Goal: Transaction & Acquisition: Purchase product/service

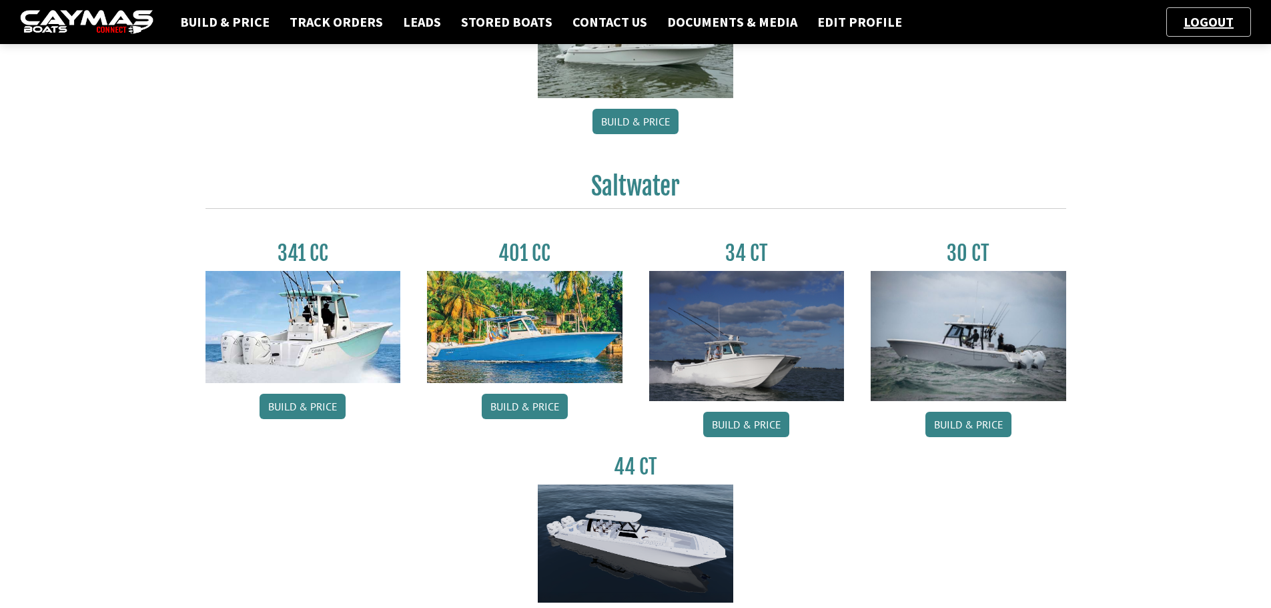
scroll to position [601, 0]
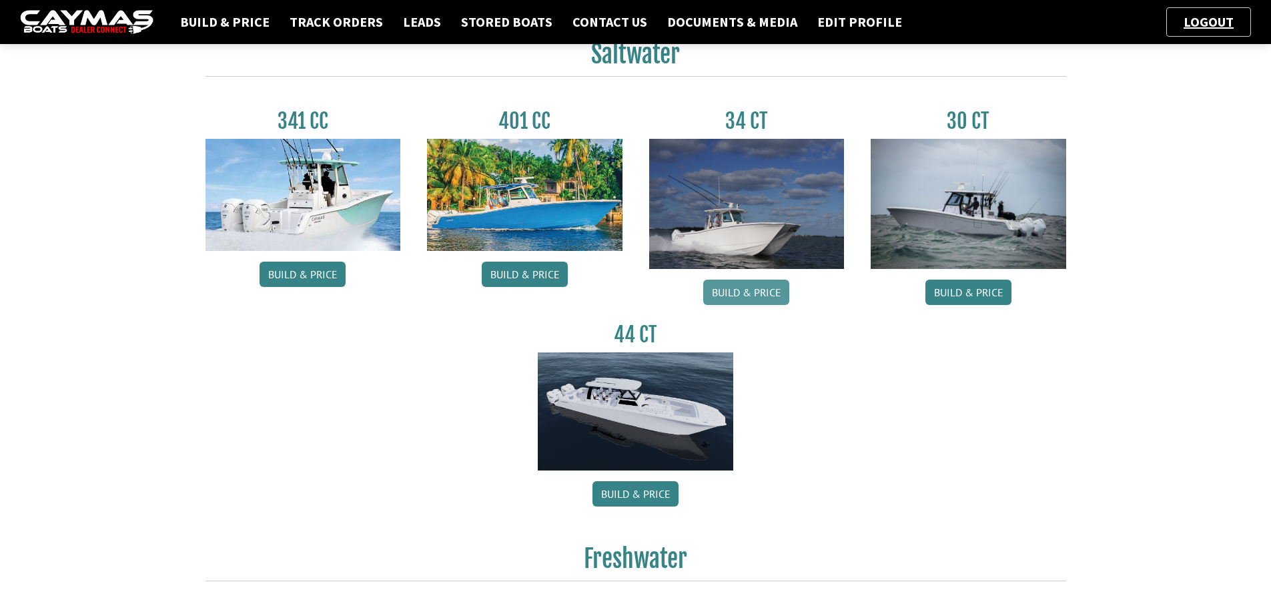
click at [739, 294] on link "Build & Price" at bounding box center [746, 292] width 86 height 25
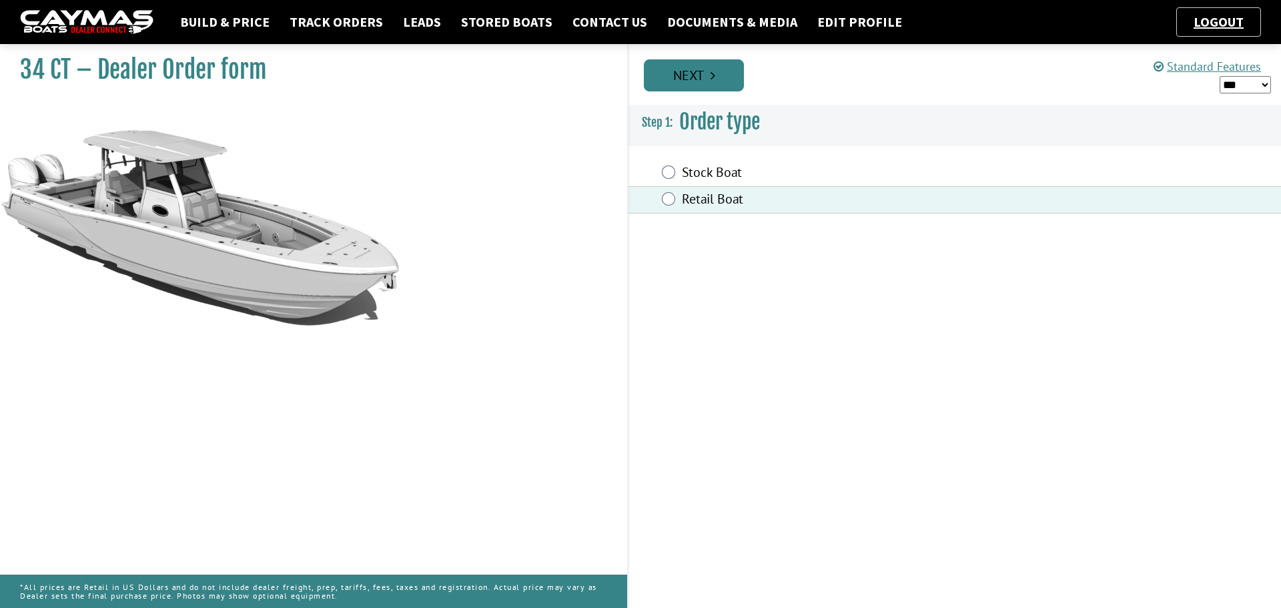
click at [702, 71] on link "Next" at bounding box center [694, 75] width 100 height 32
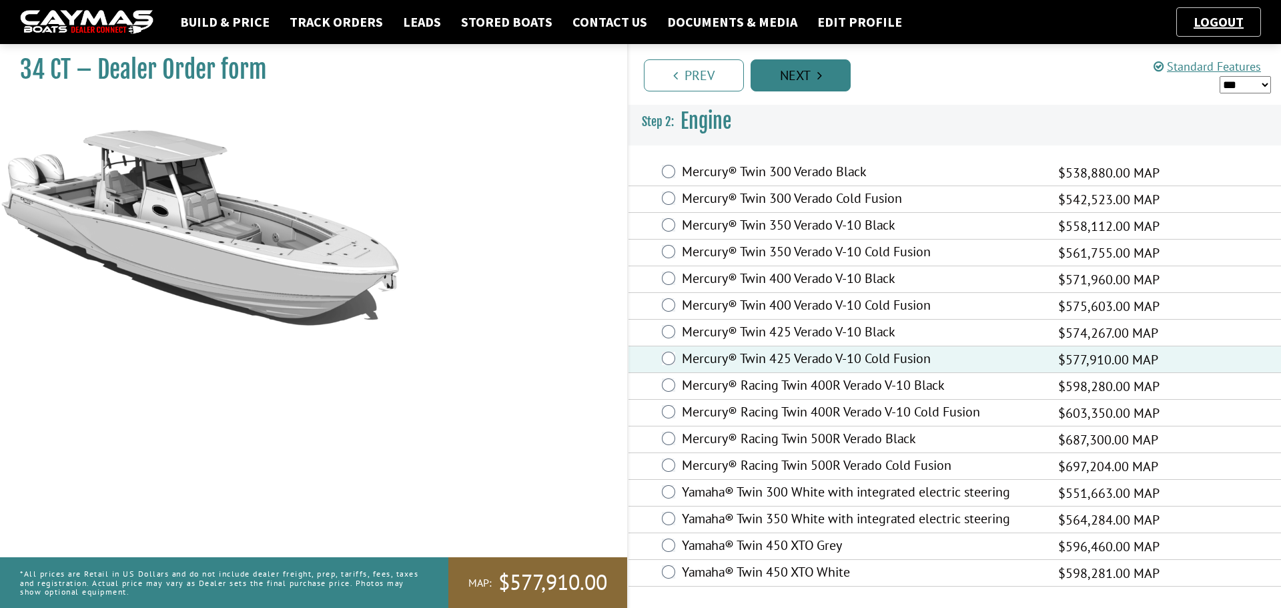
click at [802, 81] on link "Next" at bounding box center [801, 75] width 100 height 32
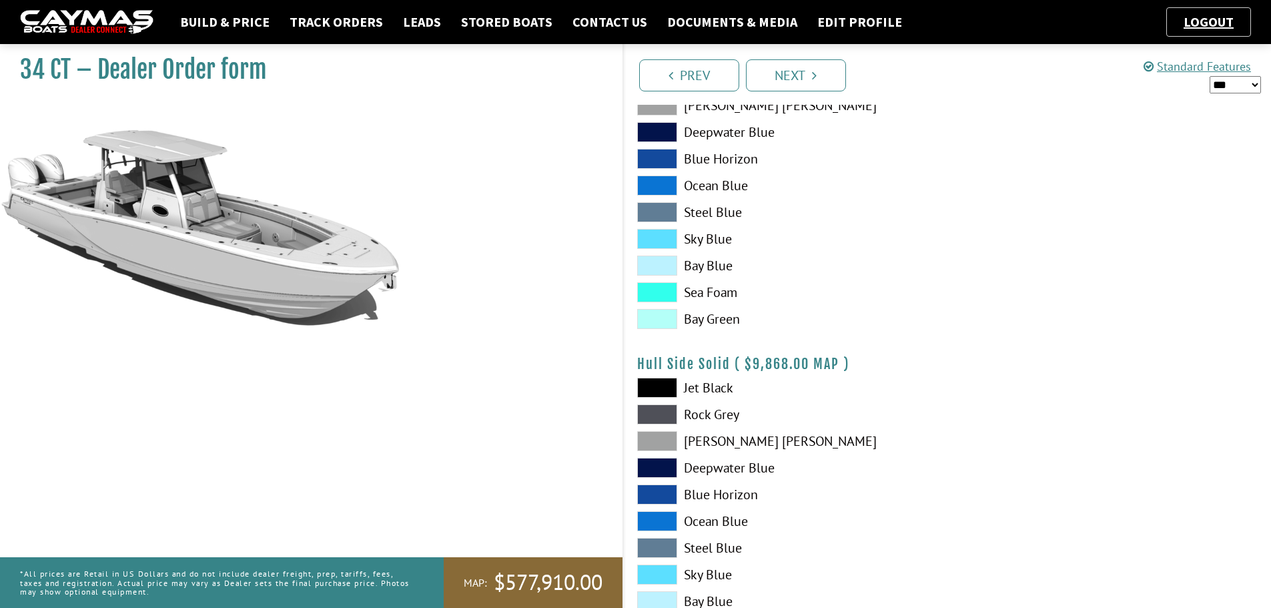
scroll to position [467, 0]
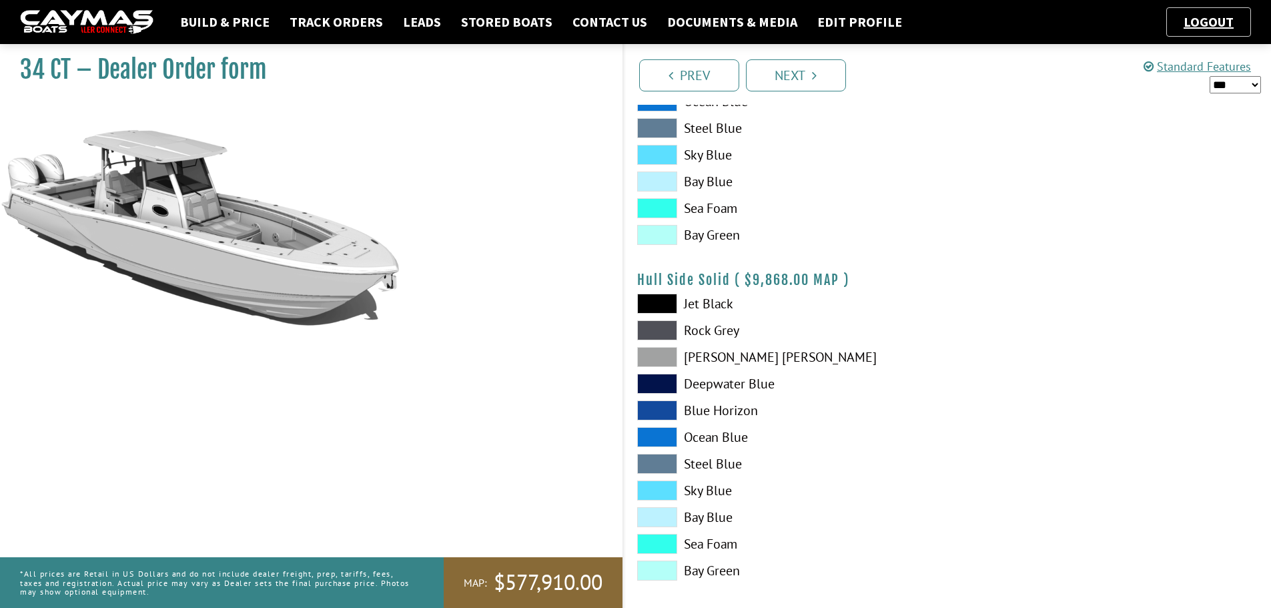
click at [707, 353] on label "[PERSON_NAME] [PERSON_NAME]" at bounding box center [785, 357] width 297 height 20
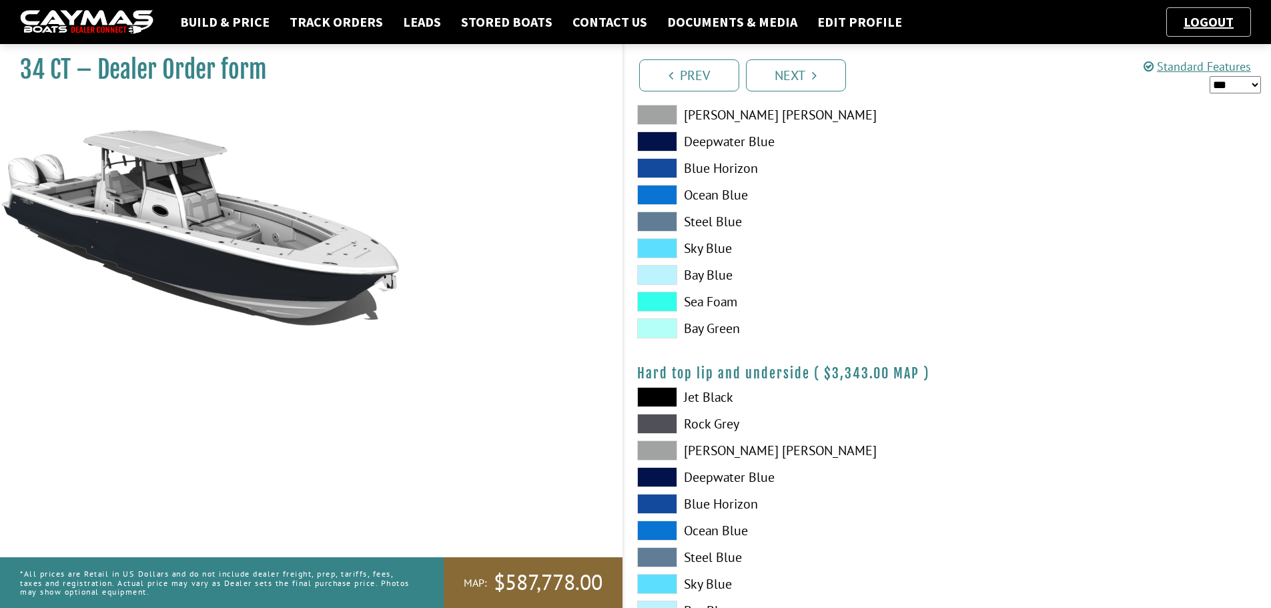
scroll to position [1001, 0]
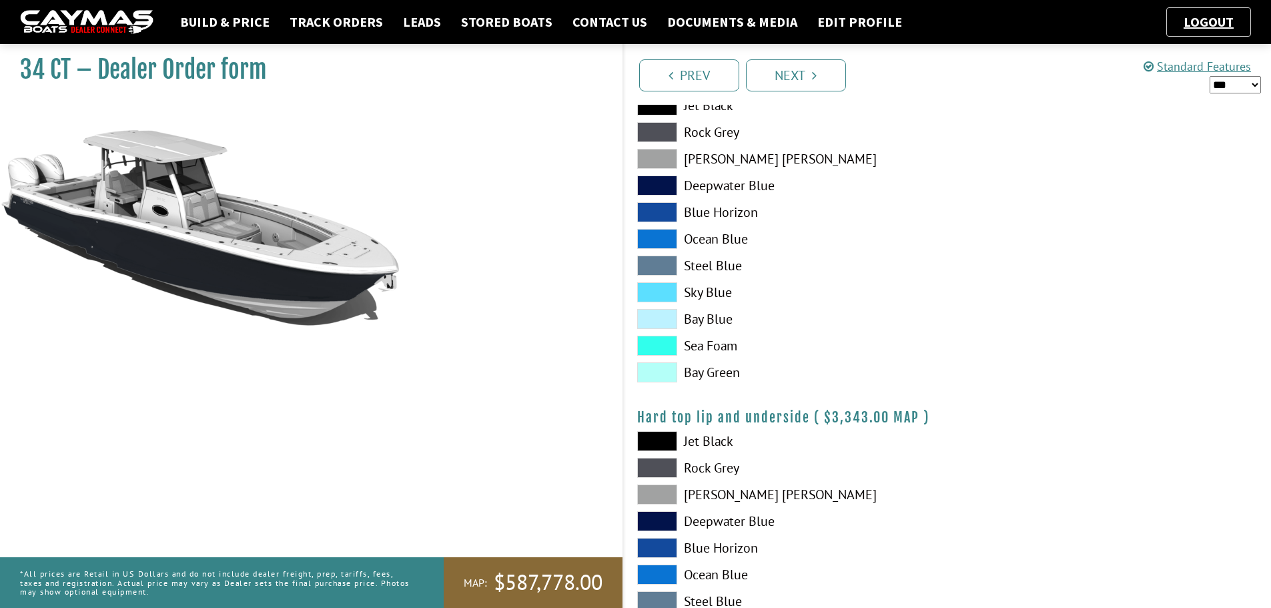
click at [721, 159] on label "[PERSON_NAME] [PERSON_NAME]" at bounding box center [785, 159] width 297 height 20
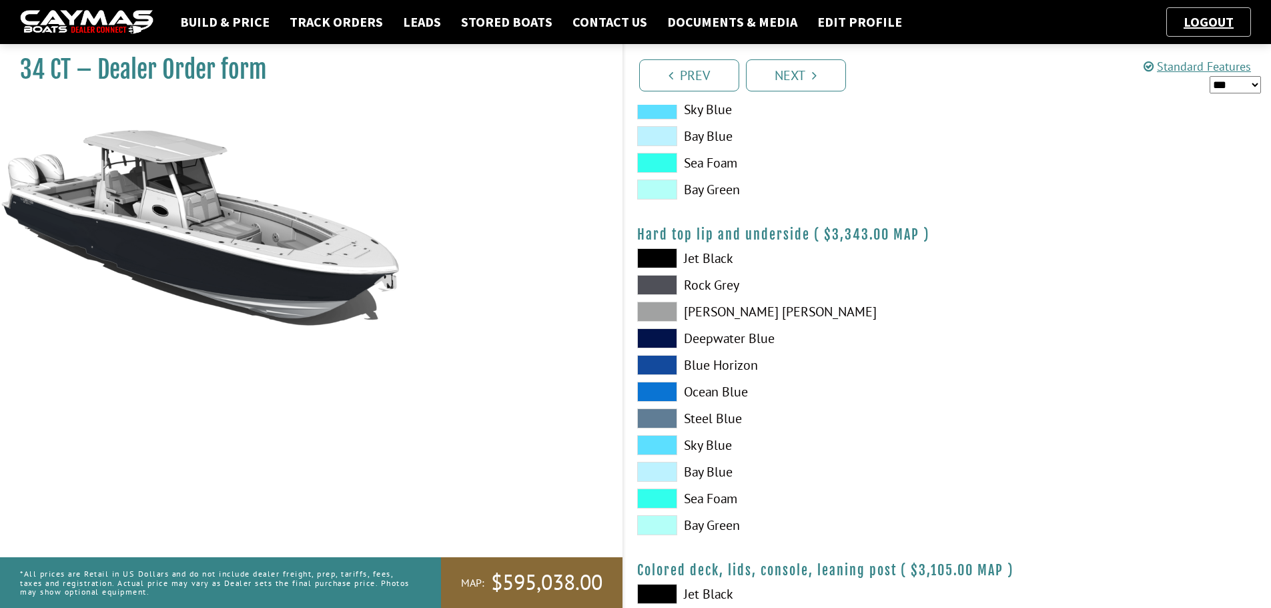
scroll to position [1201, 0]
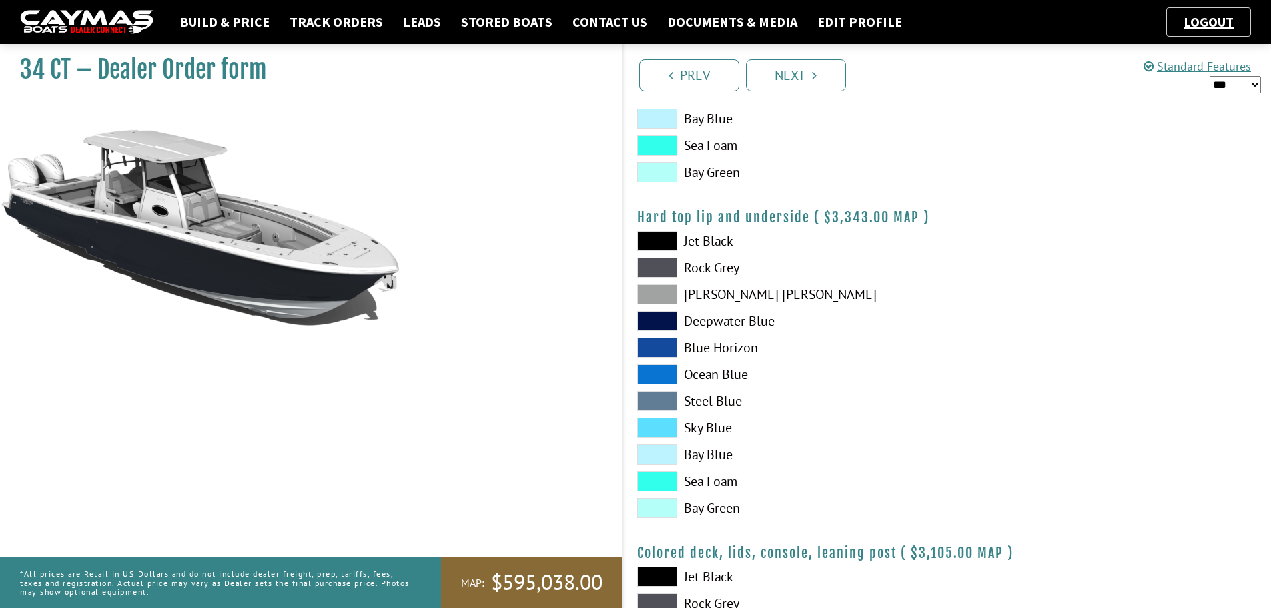
click at [714, 294] on label "[PERSON_NAME] [PERSON_NAME]" at bounding box center [785, 294] width 297 height 20
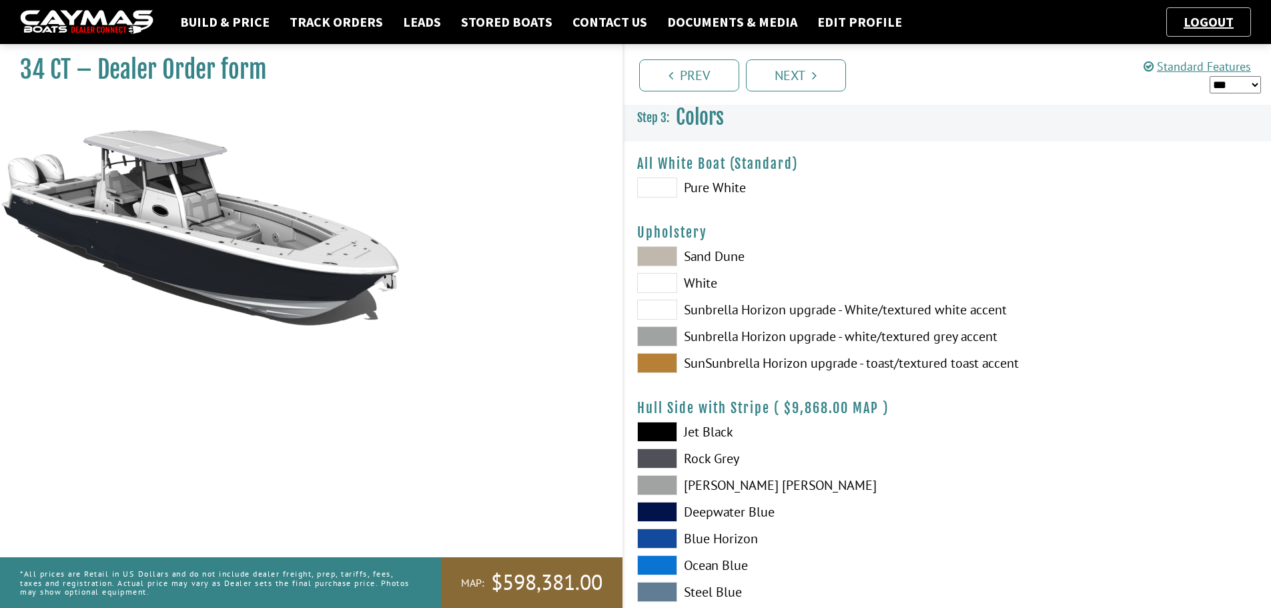
scroll to position [0, 0]
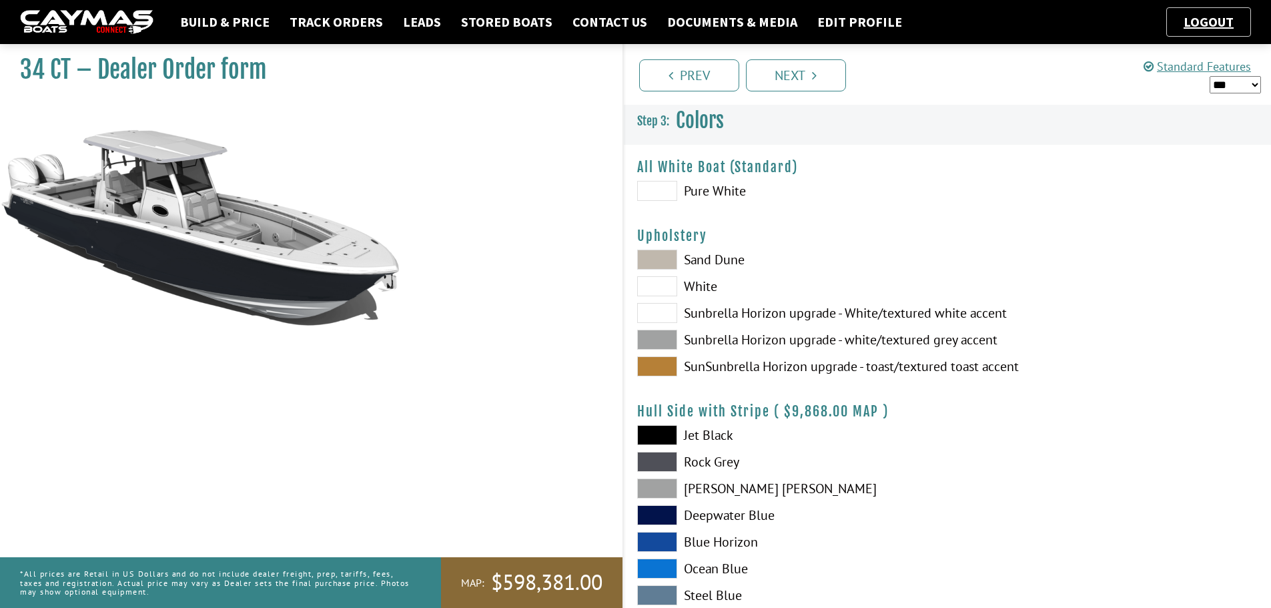
click at [709, 335] on label "Sunbrella Horizon upgrade - white/textured grey accent" at bounding box center [785, 340] width 297 height 20
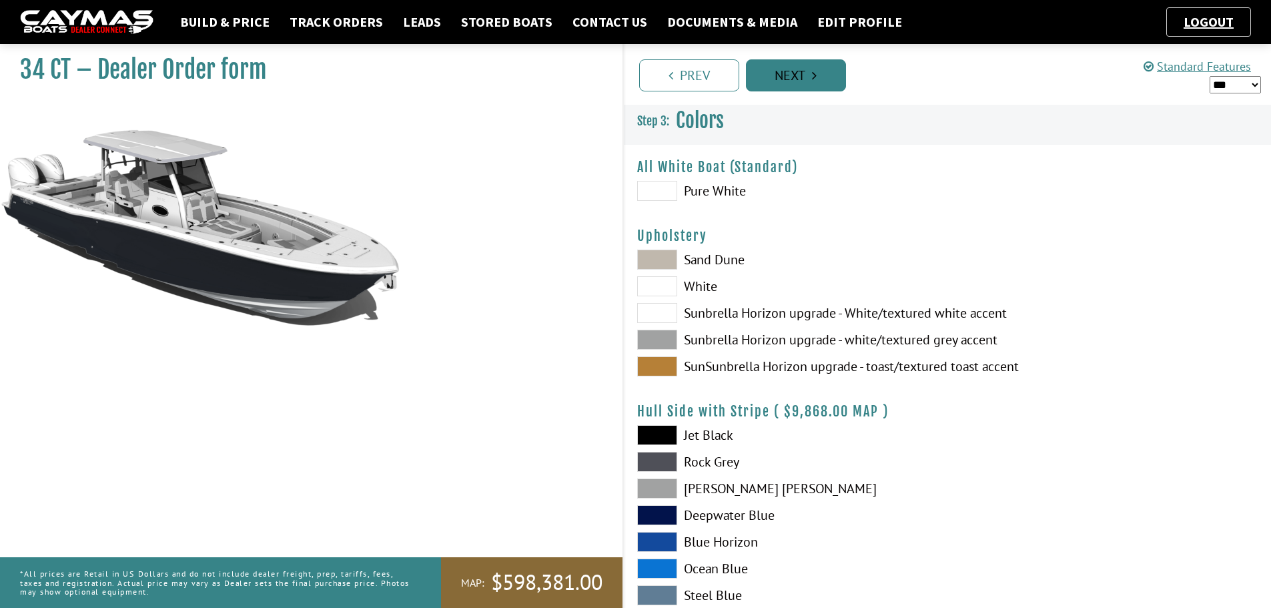
click at [807, 59] on link "Next" at bounding box center [796, 75] width 100 height 32
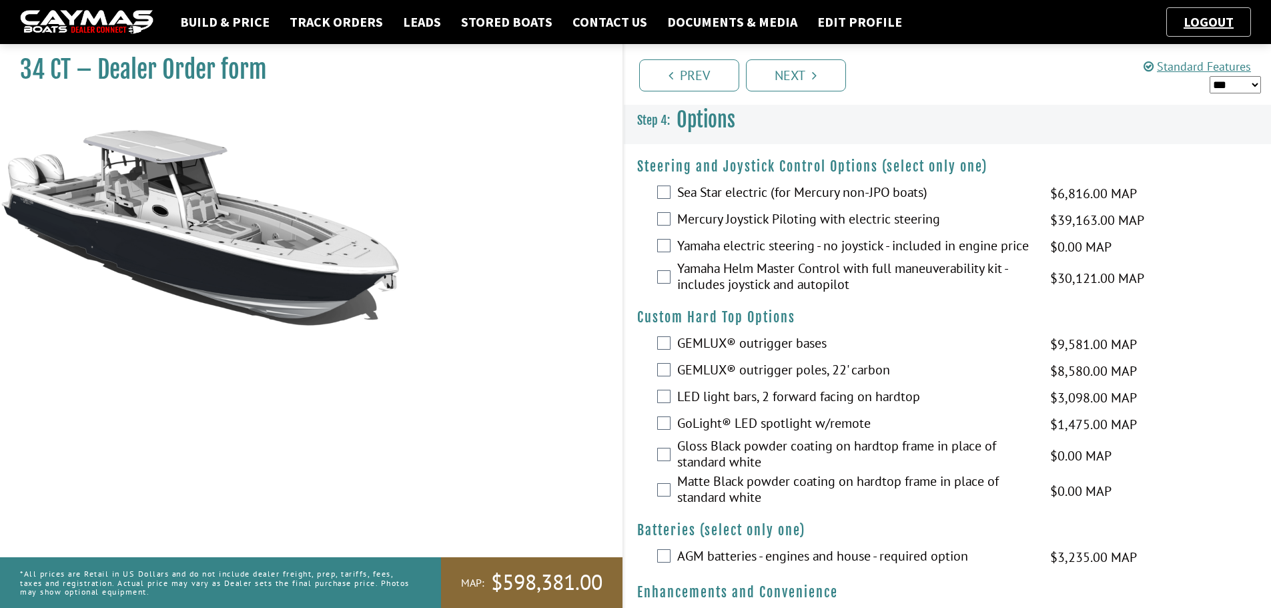
click at [740, 216] on label "Mercury Joystick Piloting with electric steering" at bounding box center [855, 220] width 356 height 19
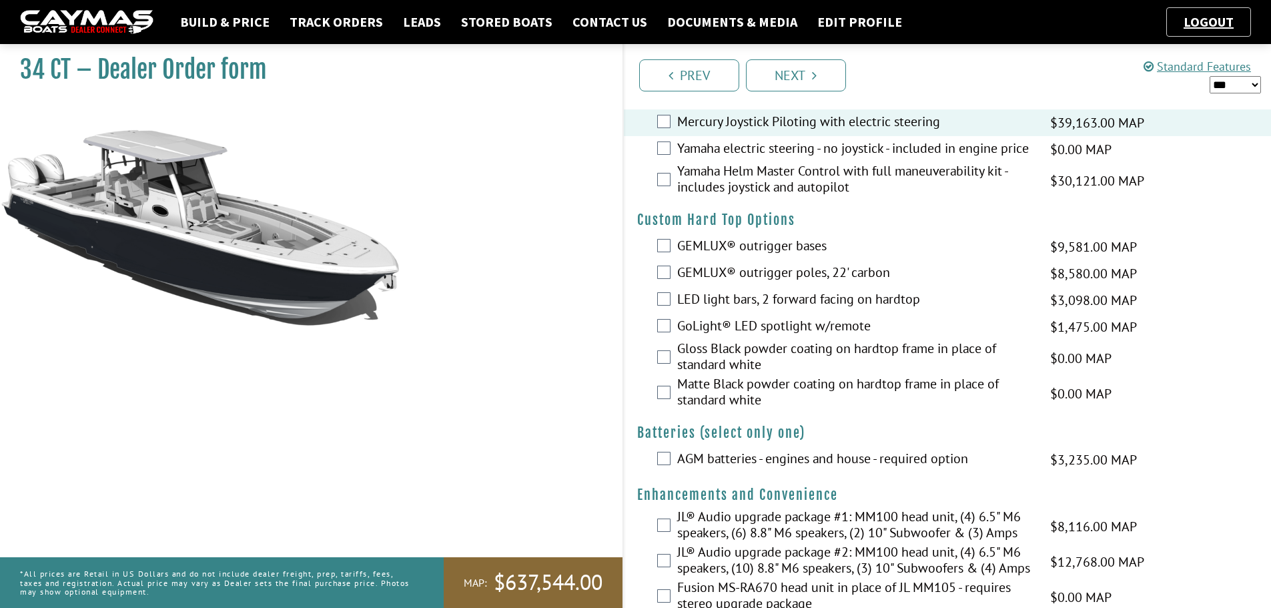
scroll to position [133, 0]
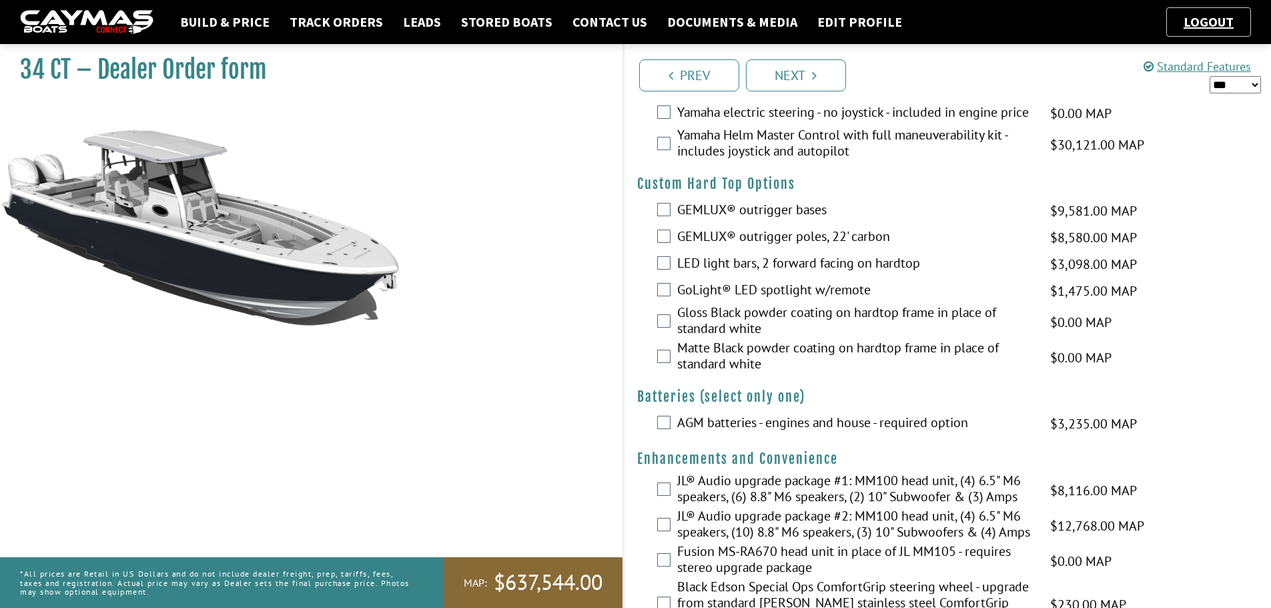
click at [715, 216] on label "GEMLUX® outrigger bases" at bounding box center [855, 211] width 356 height 19
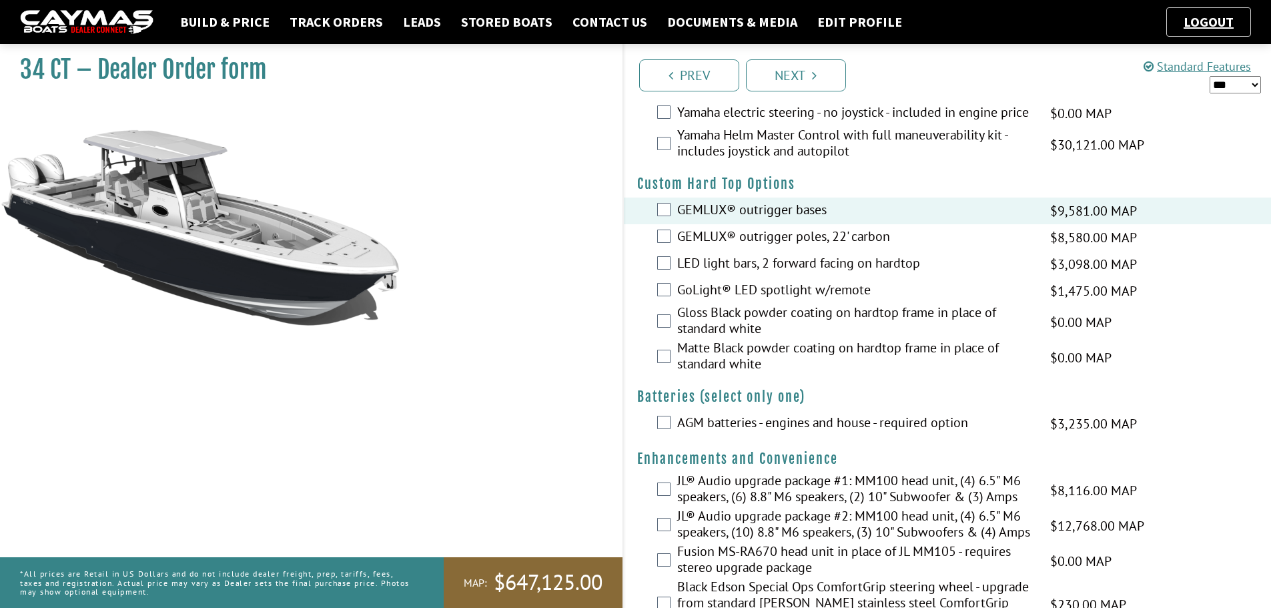
click at [709, 240] on label "GEMLUX® outrigger poles, 22' carbon" at bounding box center [855, 237] width 356 height 19
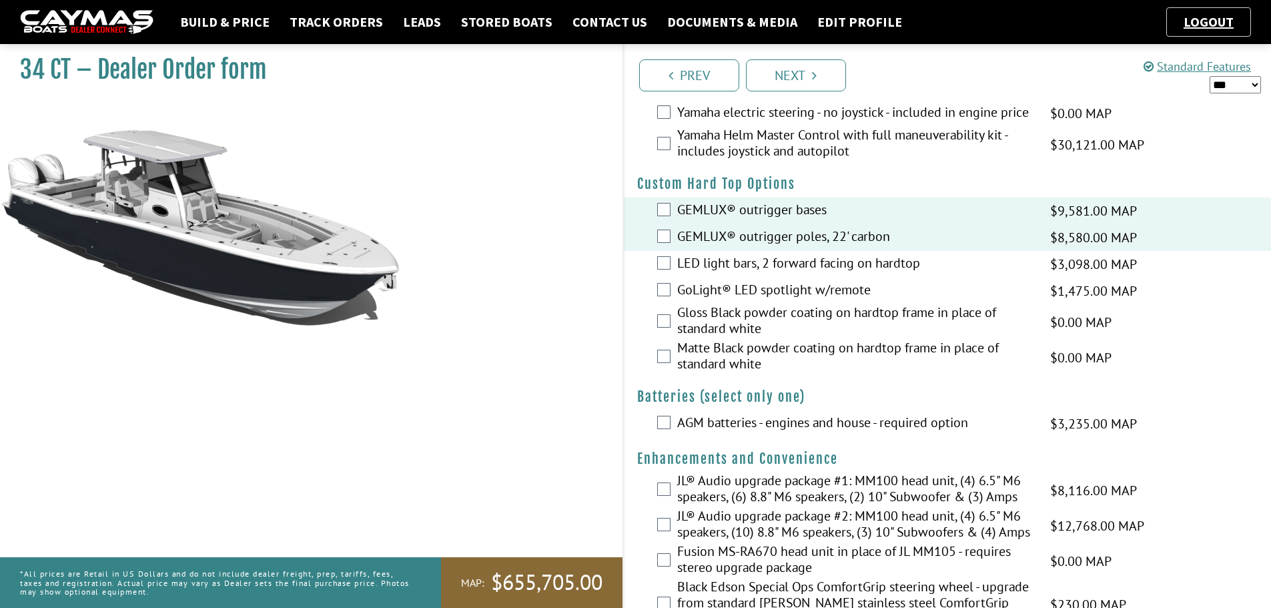
click at [713, 274] on label "LED light bars, 2 forward facing on hardtop" at bounding box center [855, 264] width 356 height 19
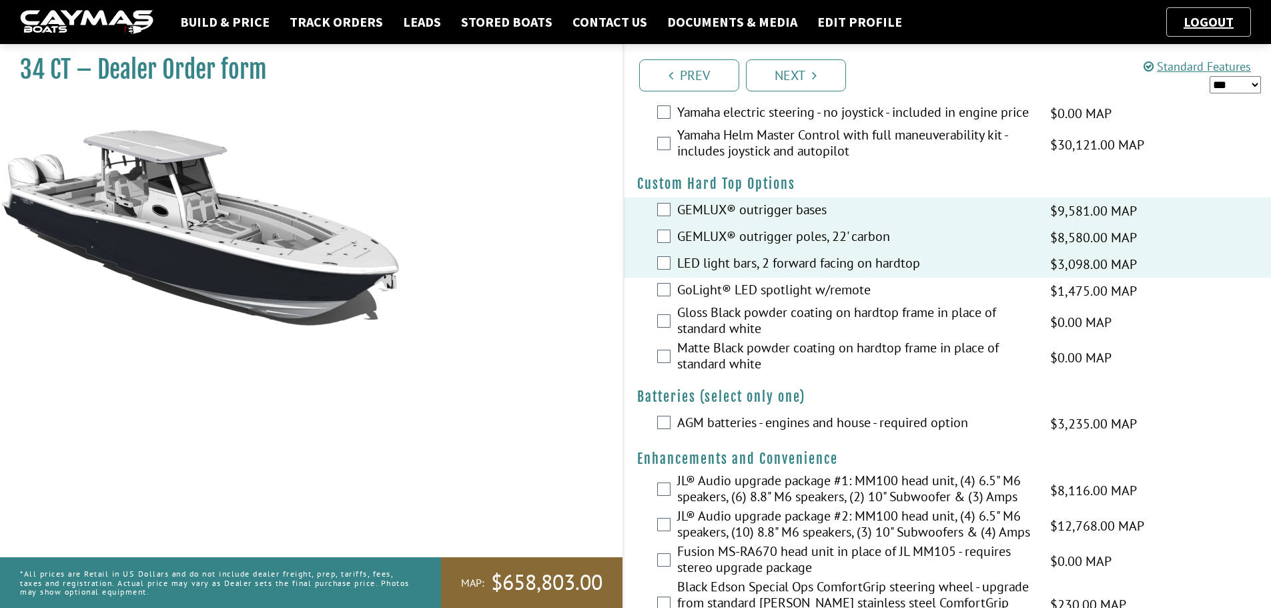
scroll to position [200, 0]
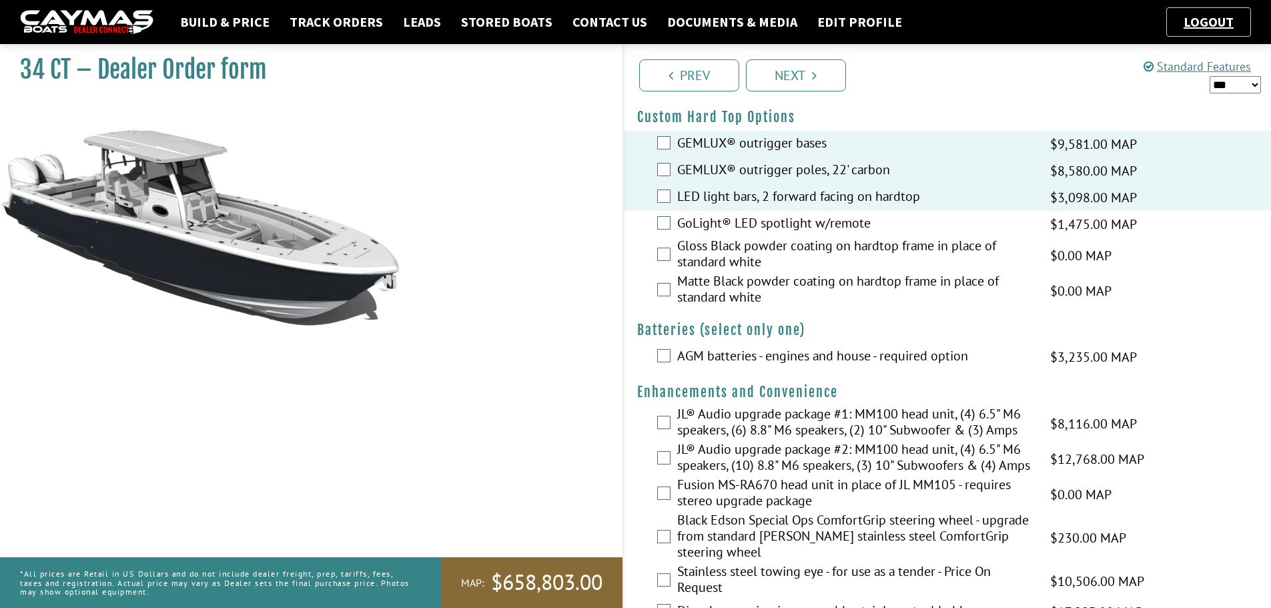
click at [701, 363] on label "AGM batteries - engines and house - required option" at bounding box center [855, 357] width 356 height 19
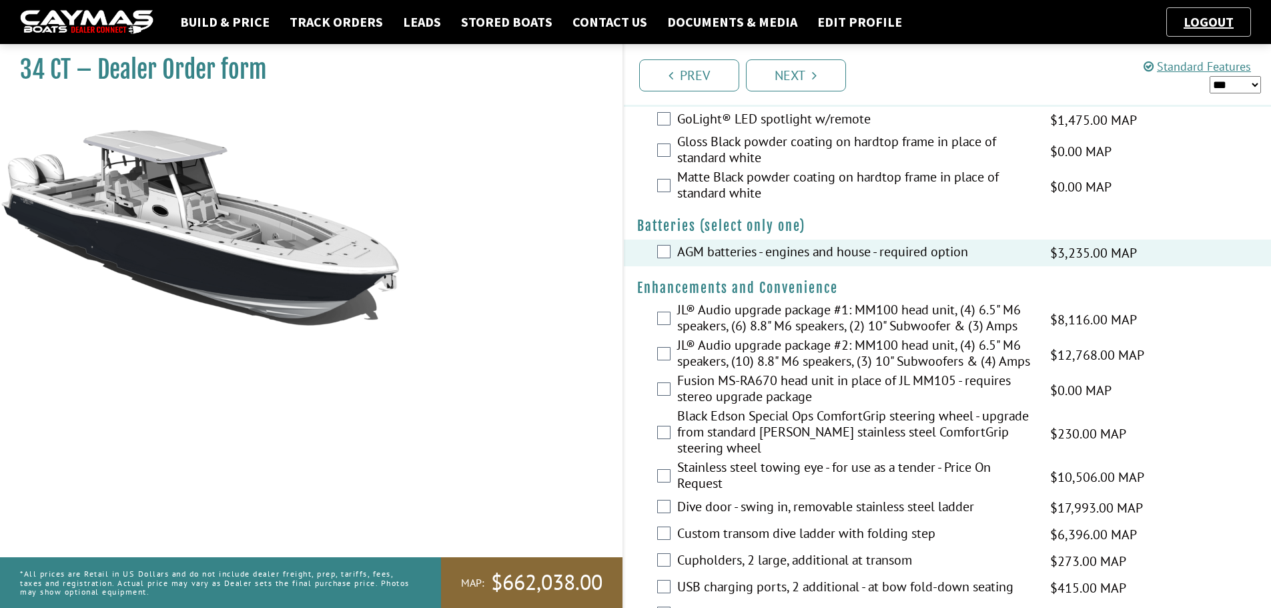
scroll to position [334, 0]
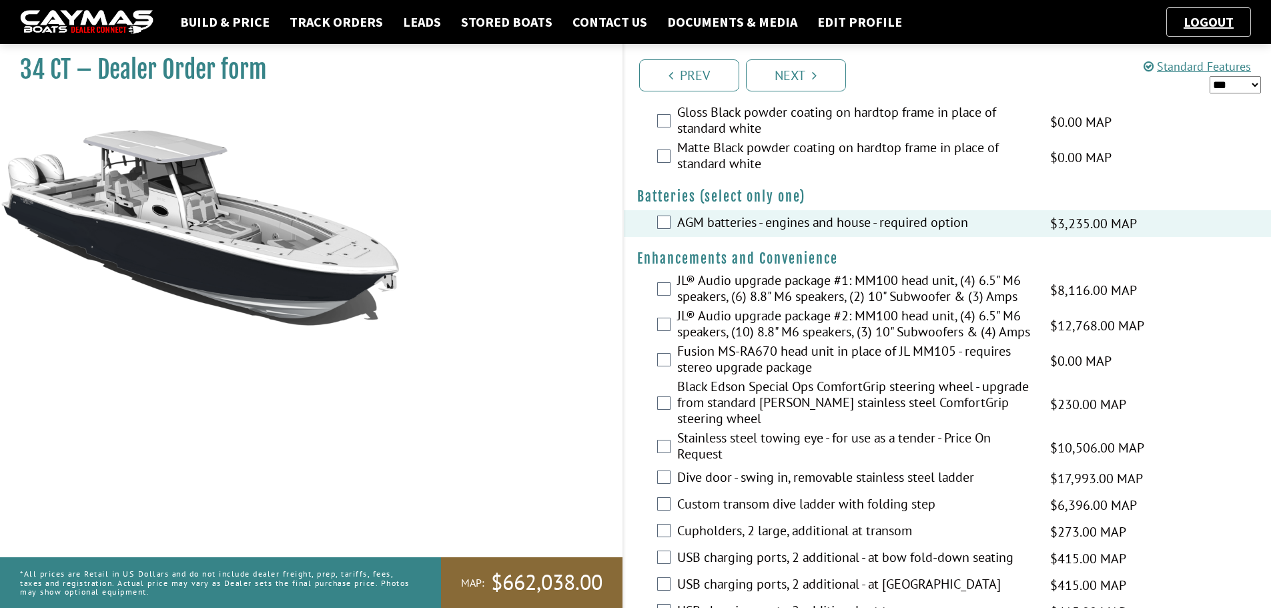
click at [697, 329] on label "JL® Audio upgrade package #2: MM100 head unit, (4) 6.5" M6 speakers, (10) 8.8" …" at bounding box center [855, 325] width 356 height 35
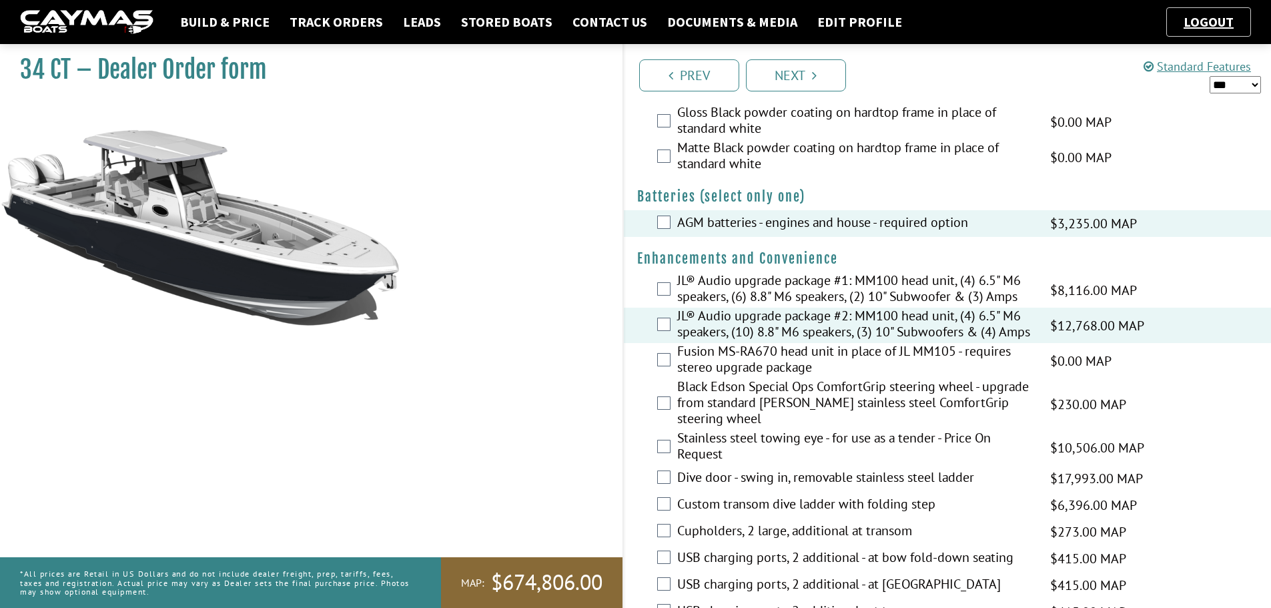
click at [702, 367] on label "Fusion MS-RA670 head unit in place of JL MM105 - requires stereo upgrade package" at bounding box center [855, 360] width 356 height 35
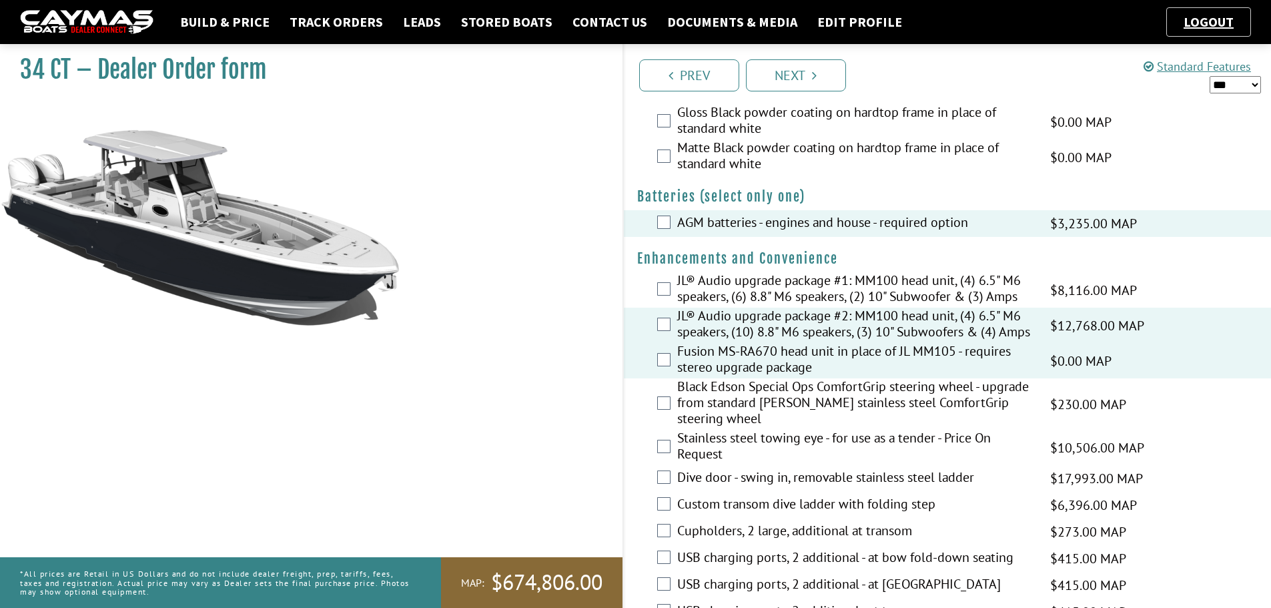
click at [709, 465] on label "Stainless steel towing eye - for use as a tender - Price On Request" at bounding box center [855, 447] width 356 height 35
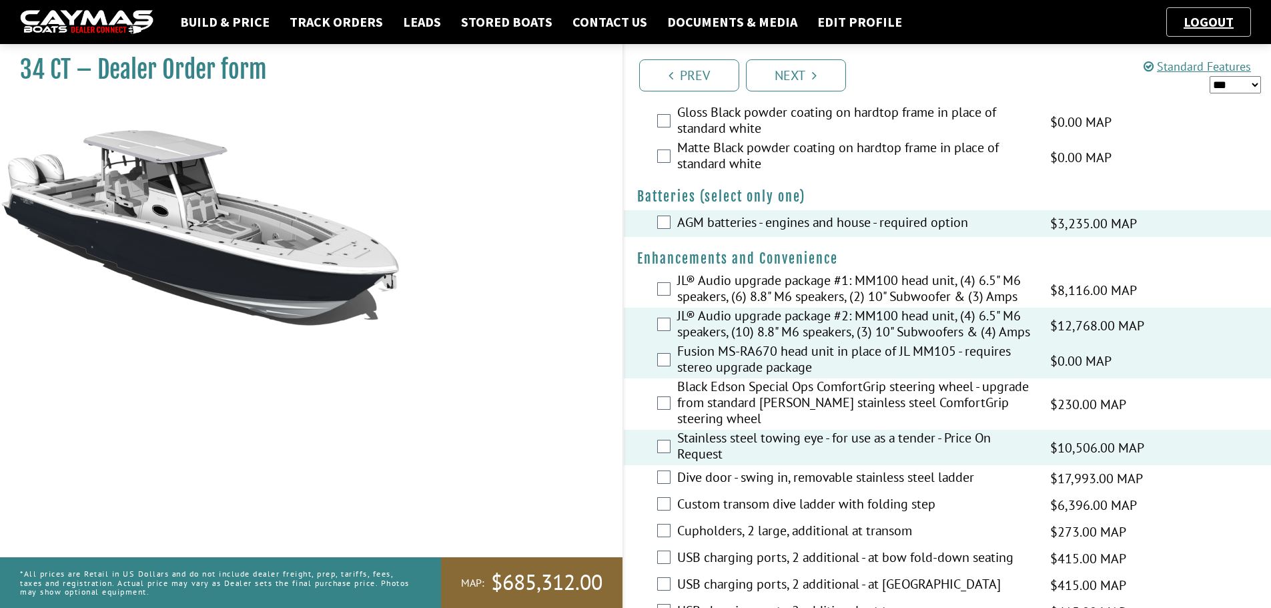
click at [710, 461] on label "Stainless steel towing eye - for use as a tender - Price On Request" at bounding box center [855, 447] width 356 height 35
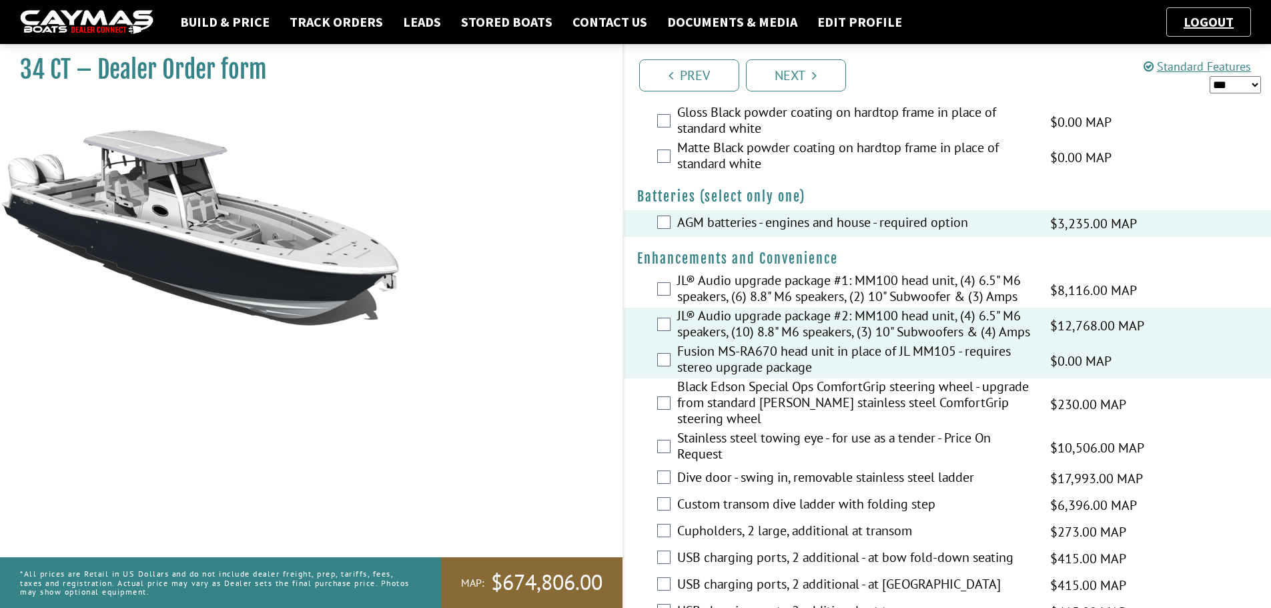
click at [714, 487] on label "Dive door - swing in, removable stainless steel ladder" at bounding box center [855, 478] width 356 height 19
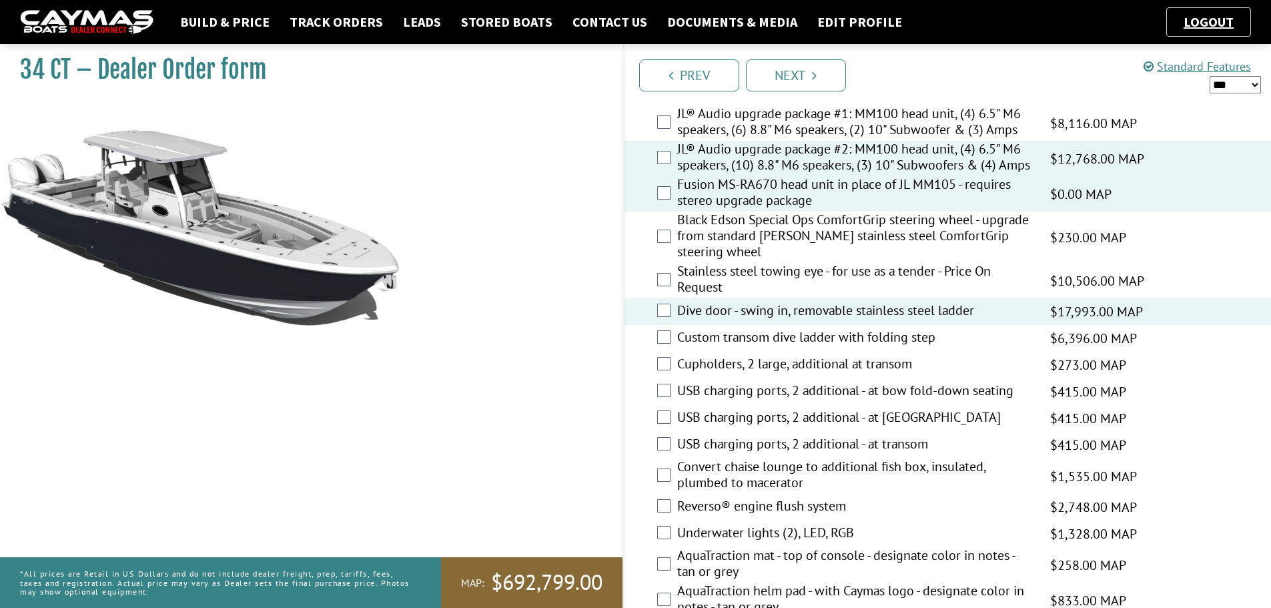
scroll to position [534, 0]
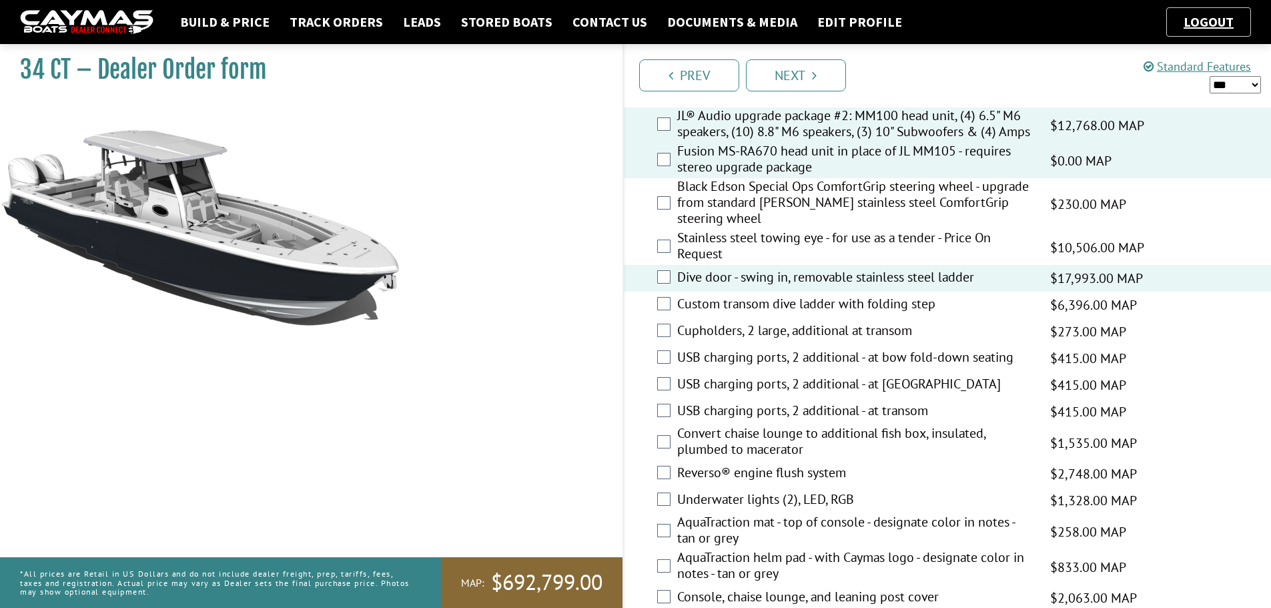
click at [713, 364] on label "USB charging ports, 2 additional - at bow fold-down seating" at bounding box center [855, 358] width 356 height 19
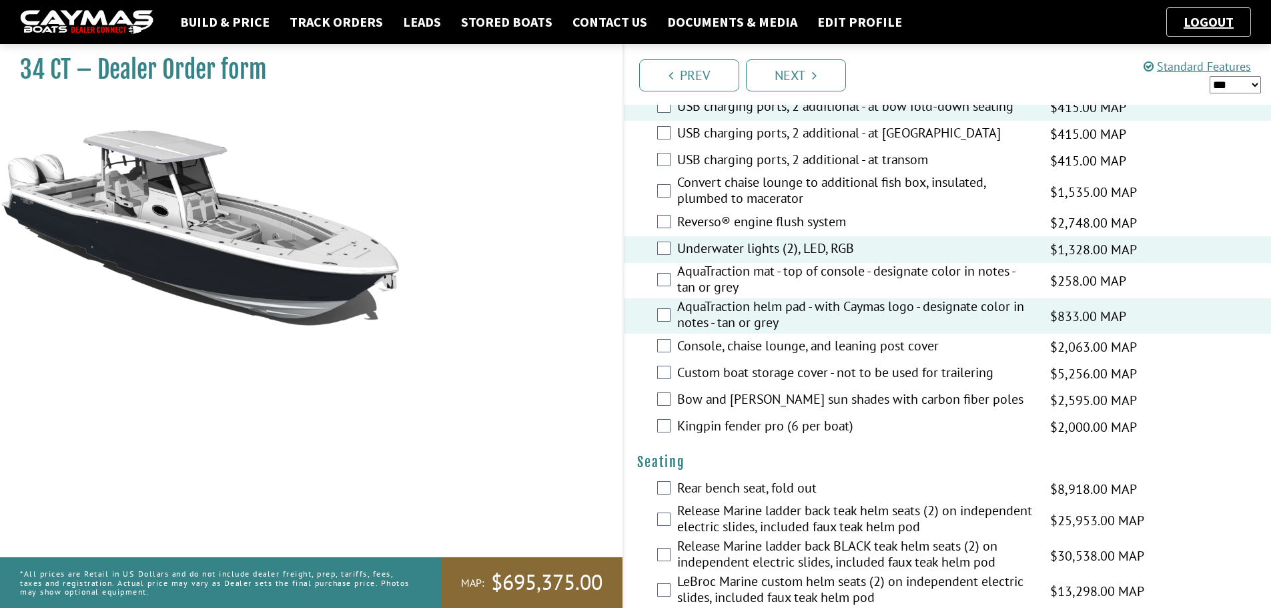
scroll to position [801, 0]
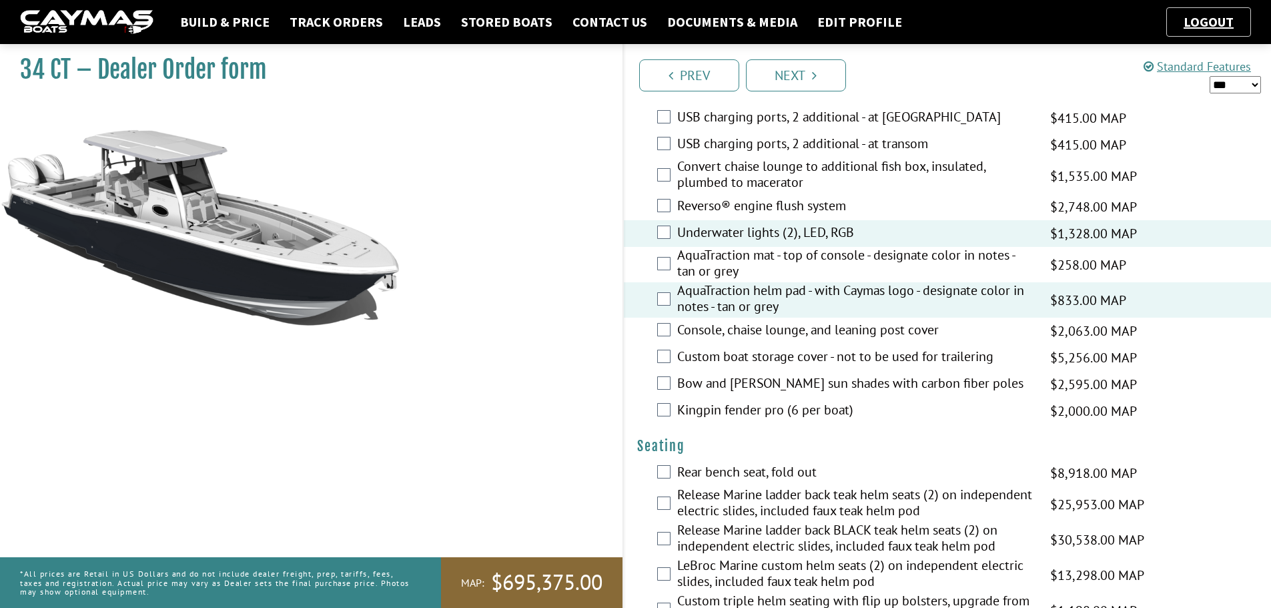
click at [665, 371] on div "Custom boat storage cover - not to be used for trailering $5,256.00 MAP $5,256.…" at bounding box center [948, 357] width 648 height 27
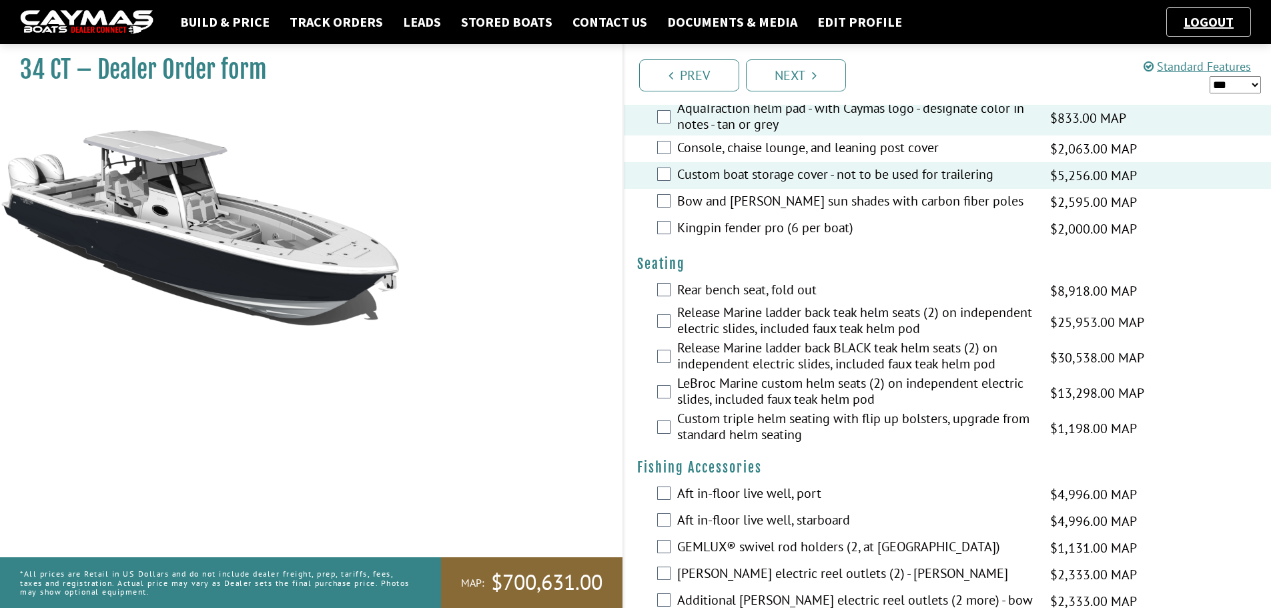
scroll to position [1001, 0]
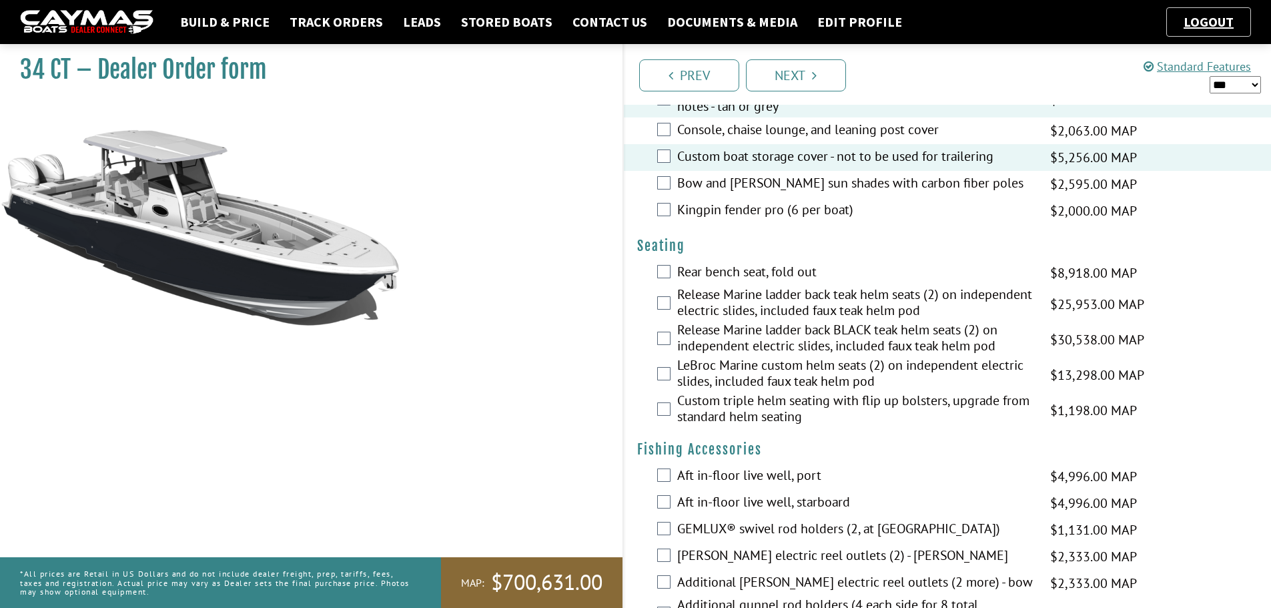
click at [673, 418] on div "Custom triple helm seating with flip up bolsters, upgrade from standard helm se…" at bounding box center [948, 409] width 648 height 35
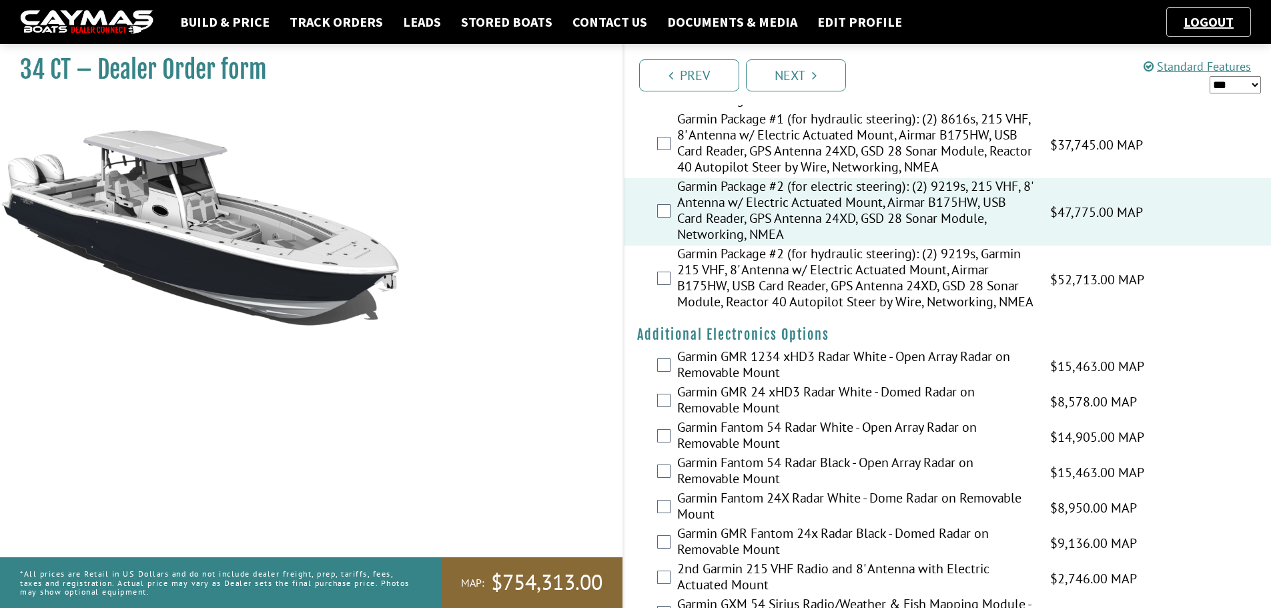
scroll to position [1935, 0]
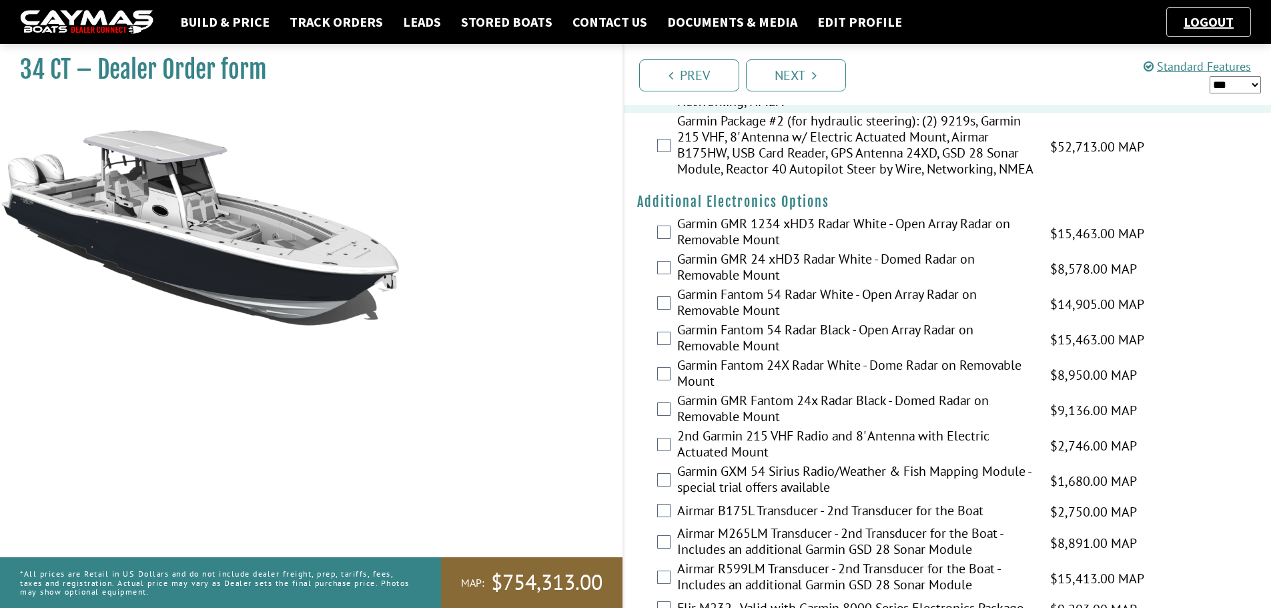
click at [681, 236] on label "Garmin GMR 1234 xHD3 Radar White - Open Array Radar on Removable Mount" at bounding box center [855, 233] width 356 height 35
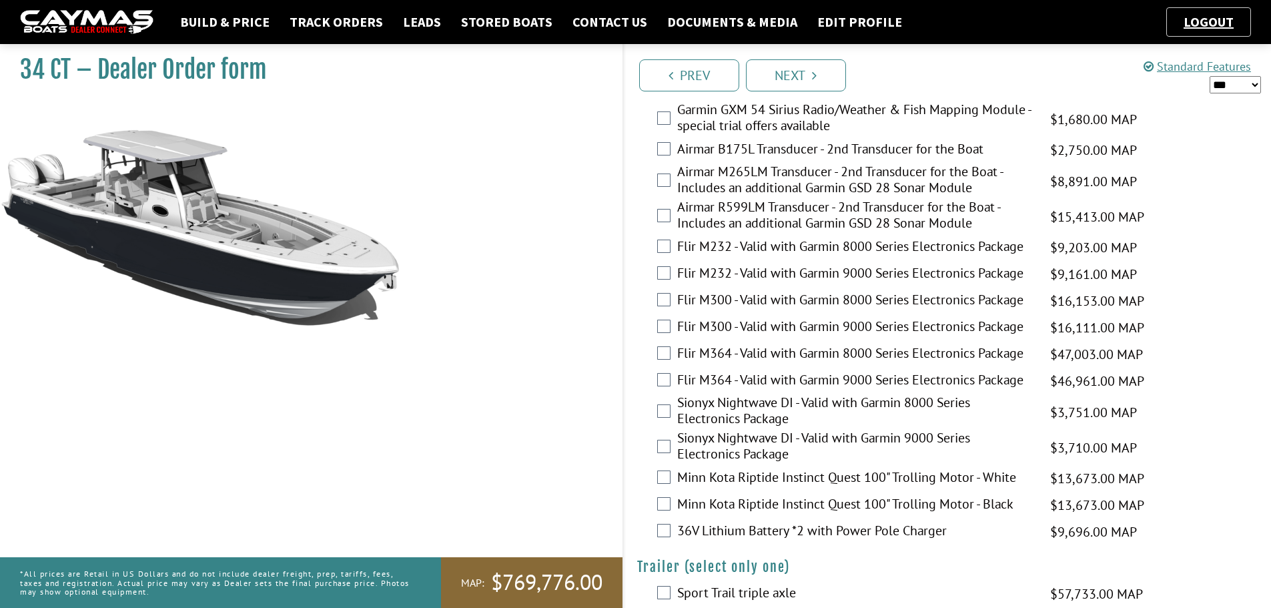
scroll to position [2358, 0]
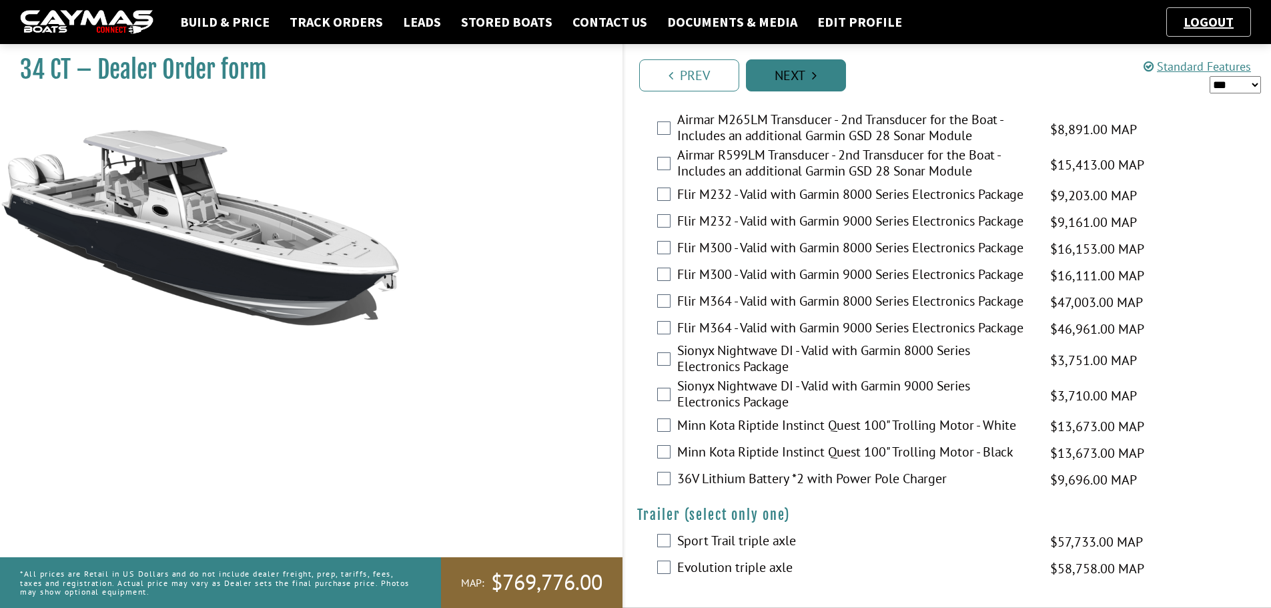
click at [810, 74] on link "Next" at bounding box center [796, 75] width 100 height 32
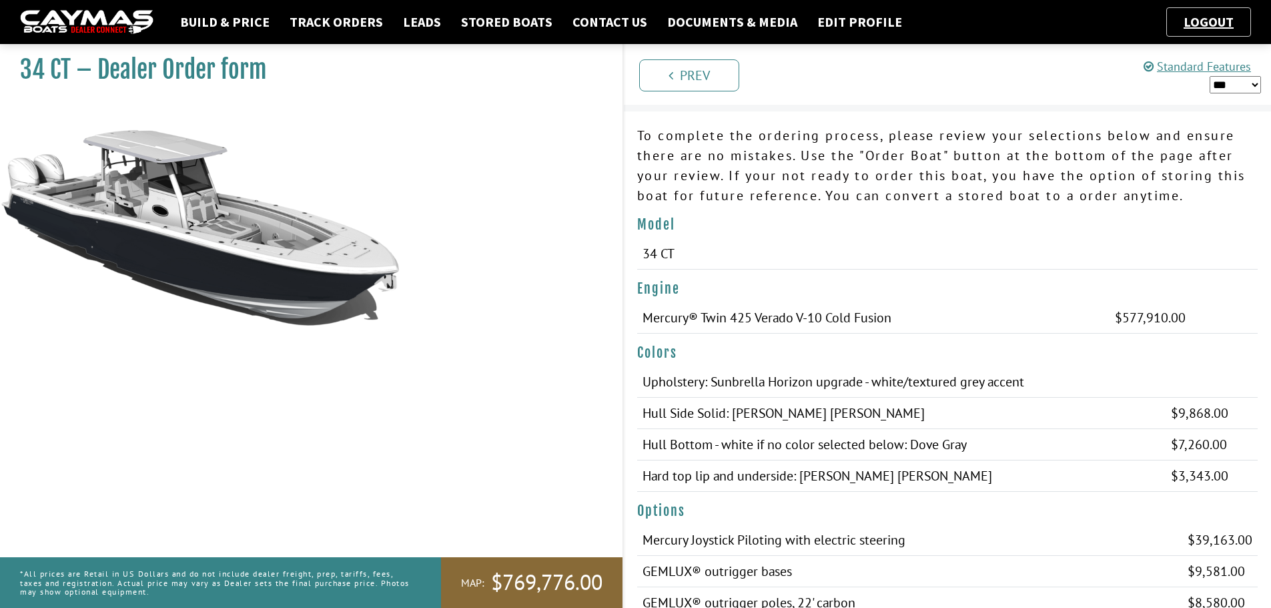
scroll to position [0, 0]
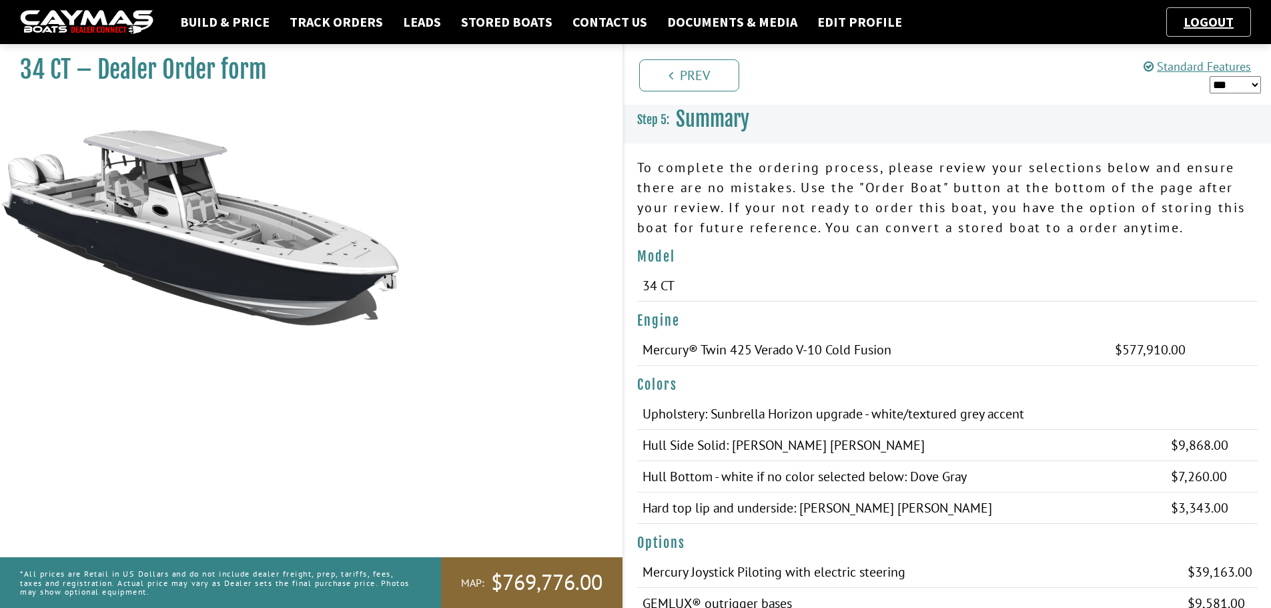
click at [1231, 84] on select "*** ****** ******" at bounding box center [1235, 84] width 51 height 17
select select "*"
click at [1210, 76] on select "*** ****** ******" at bounding box center [1235, 84] width 51 height 17
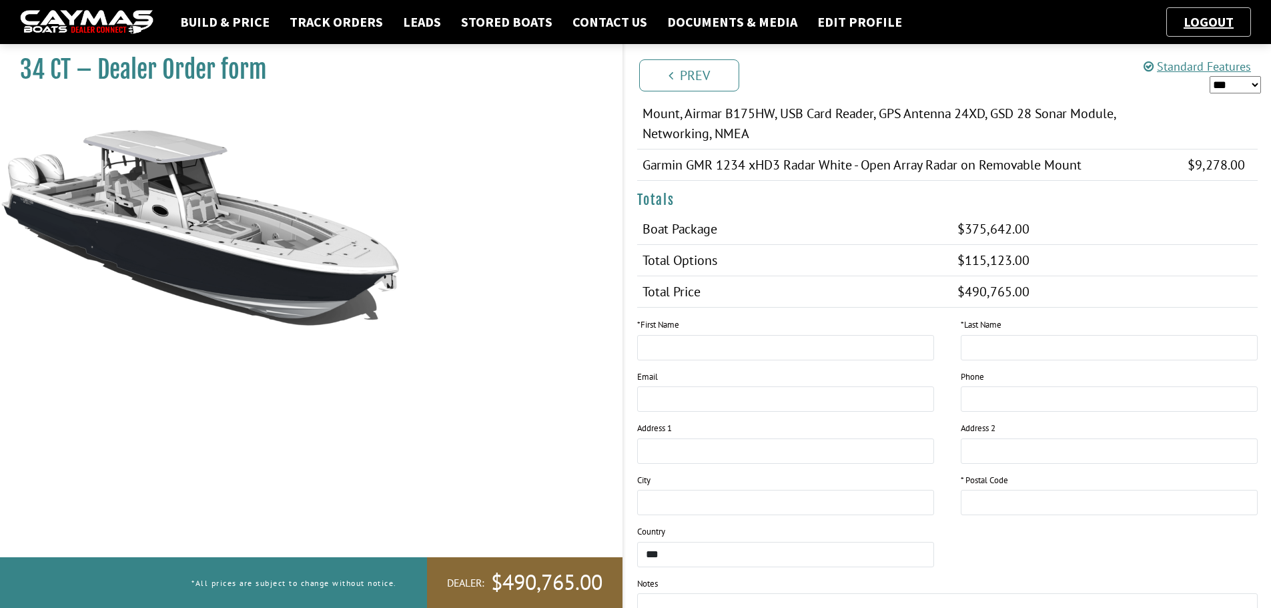
scroll to position [866, 0]
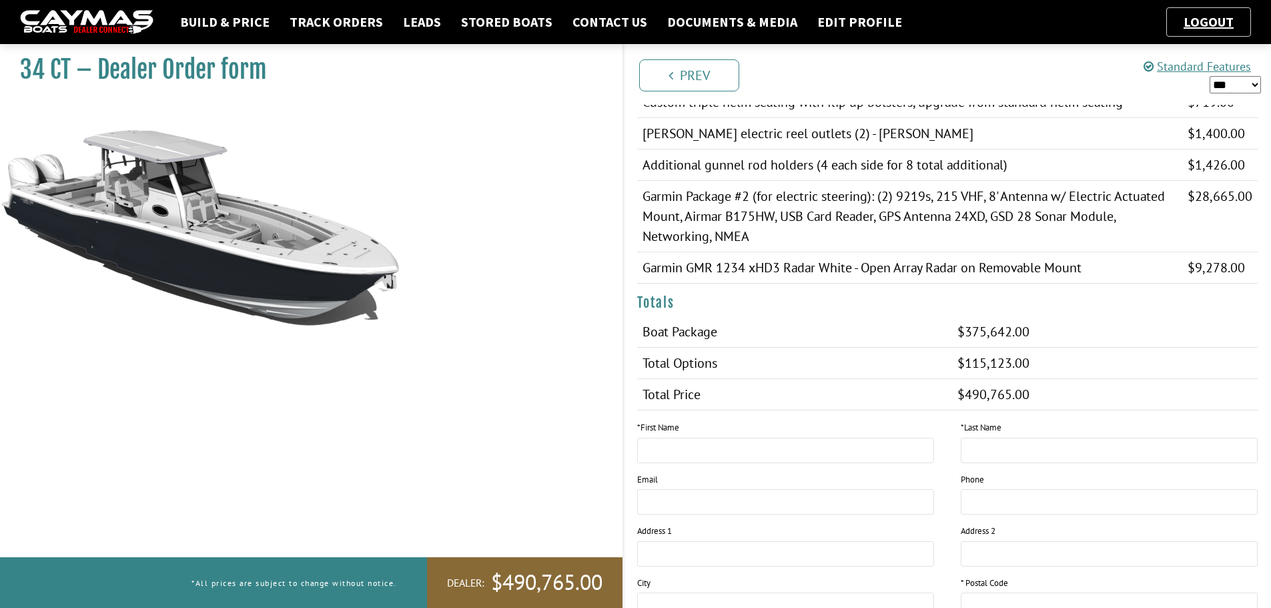
click at [90, 23] on img at bounding box center [86, 22] width 133 height 25
